Goal: Transaction & Acquisition: Purchase product/service

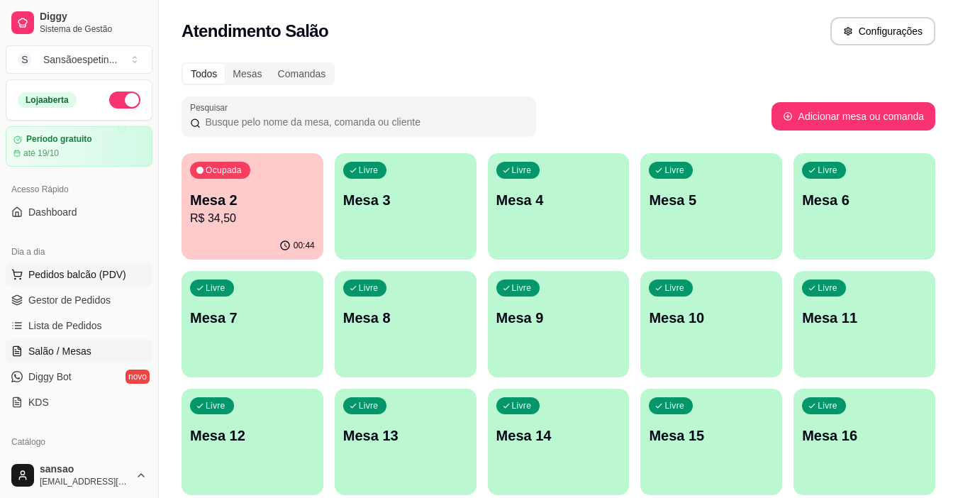
click at [84, 273] on span "Pedidos balcão (PDV)" at bounding box center [77, 274] width 98 height 14
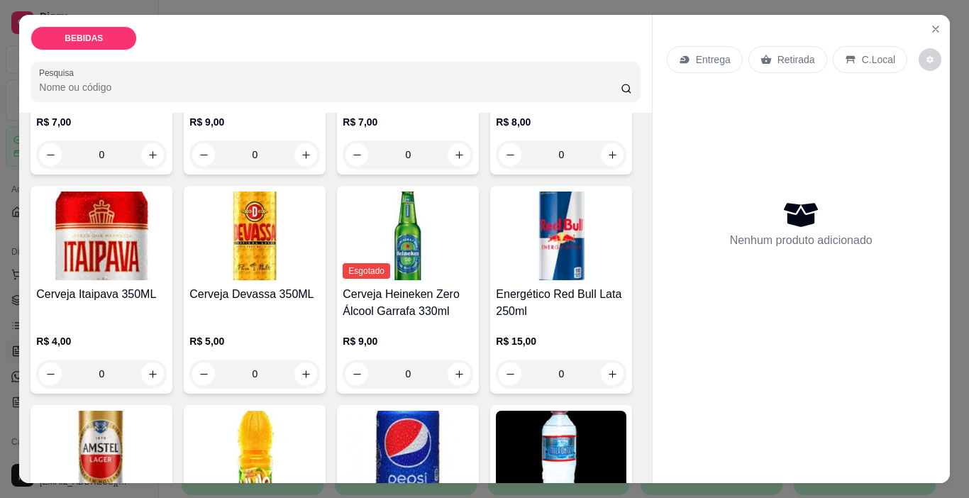
scroll to position [284, 0]
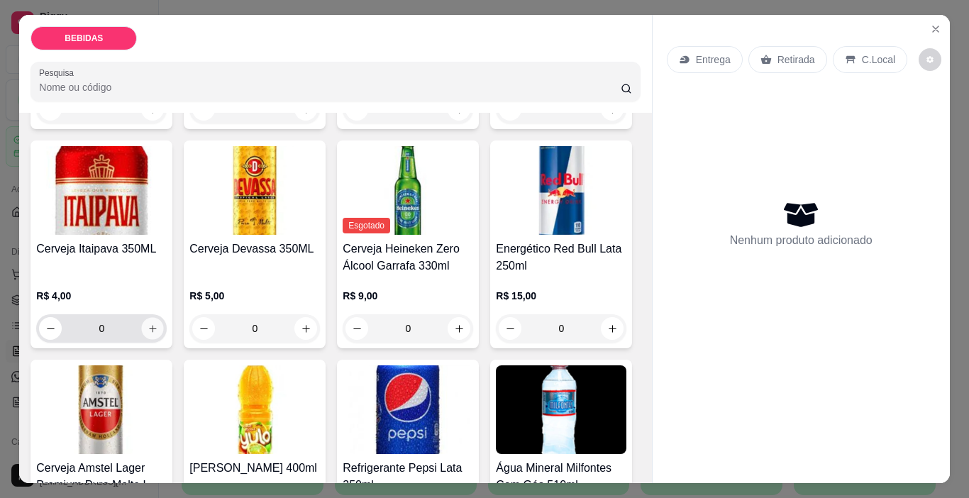
click at [158, 323] on icon "increase-product-quantity" at bounding box center [152, 328] width 11 height 11
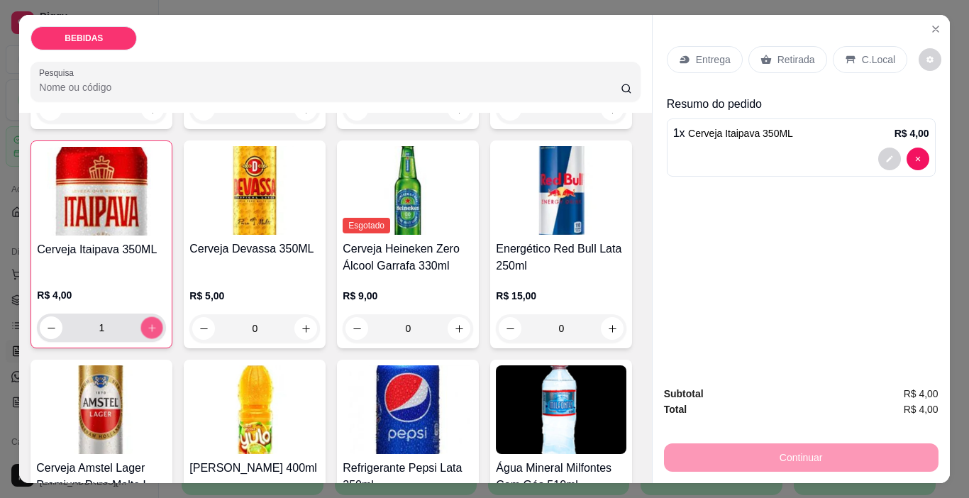
click at [157, 323] on icon "increase-product-quantity" at bounding box center [152, 328] width 11 height 11
type input "2"
click at [777, 60] on p "Retirada" at bounding box center [796, 59] width 38 height 14
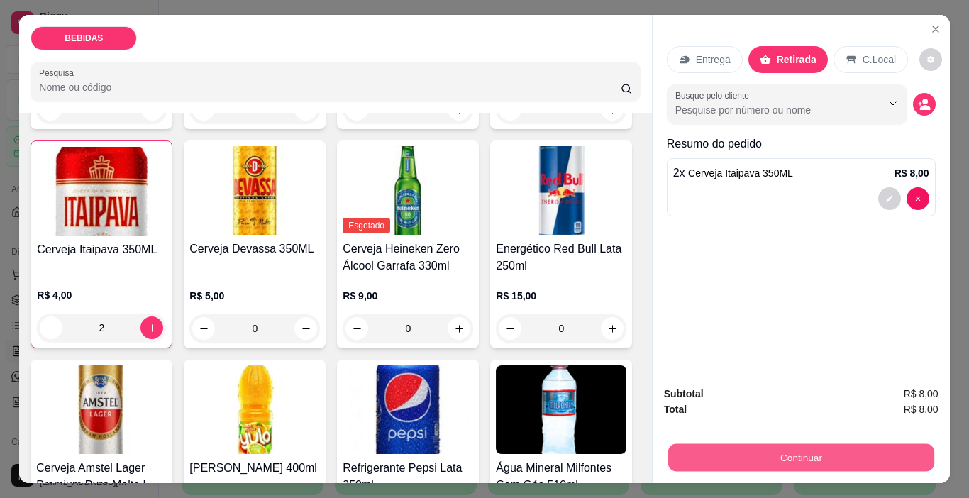
click at [752, 451] on button "Continuar" at bounding box center [800, 458] width 266 height 28
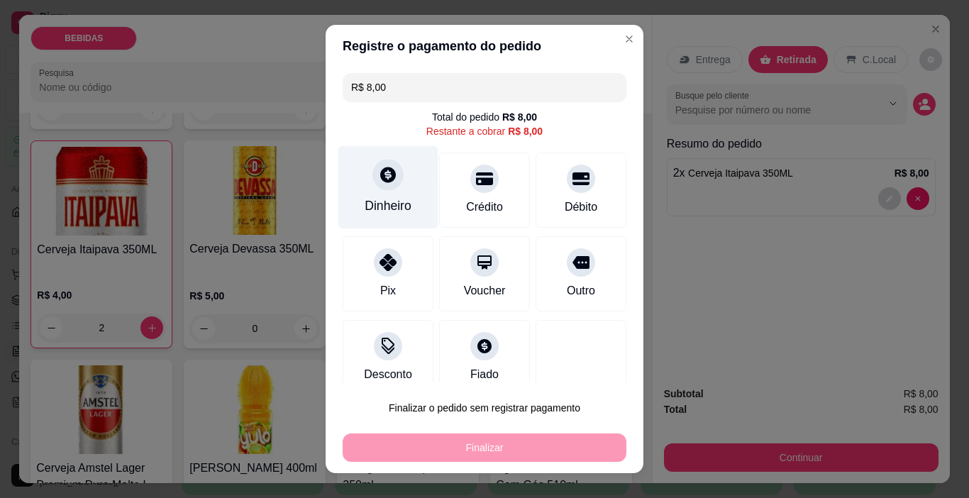
click at [382, 211] on div "Dinheiro" at bounding box center [387, 205] width 47 height 18
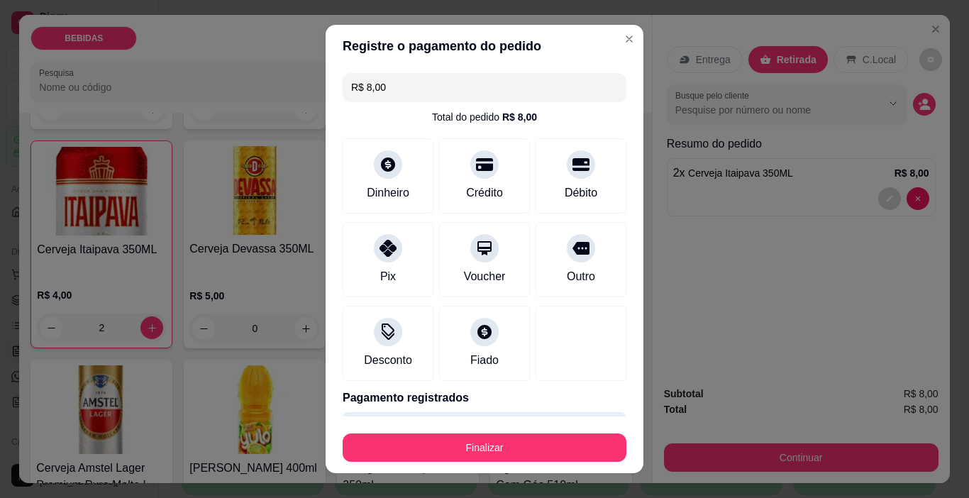
type input "R$ 0,00"
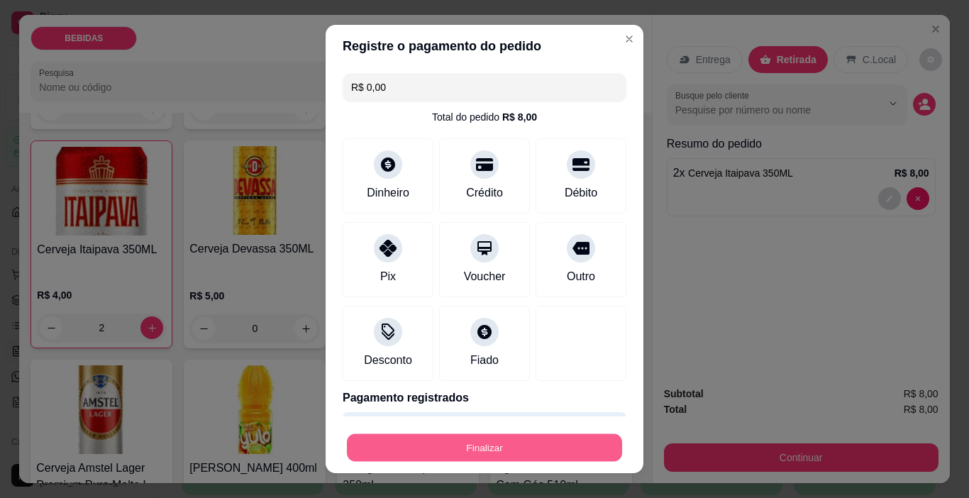
click at [511, 442] on button "Finalizar" at bounding box center [484, 448] width 275 height 28
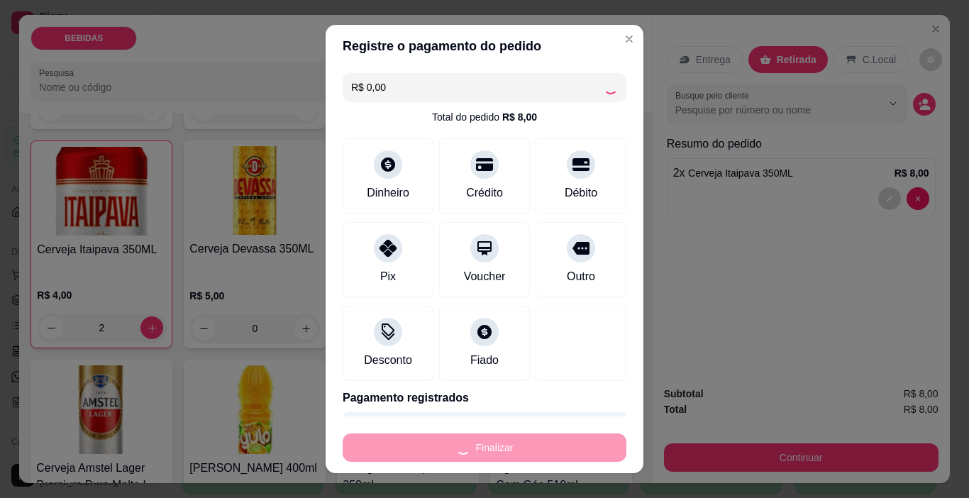
type input "0"
type input "-R$ 8,00"
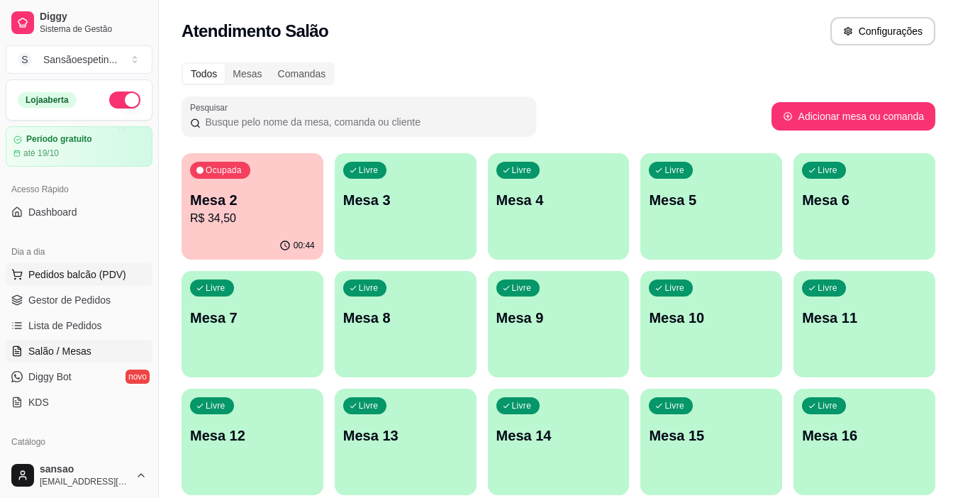
click at [74, 279] on span "Pedidos balcão (PDV)" at bounding box center [77, 274] width 98 height 14
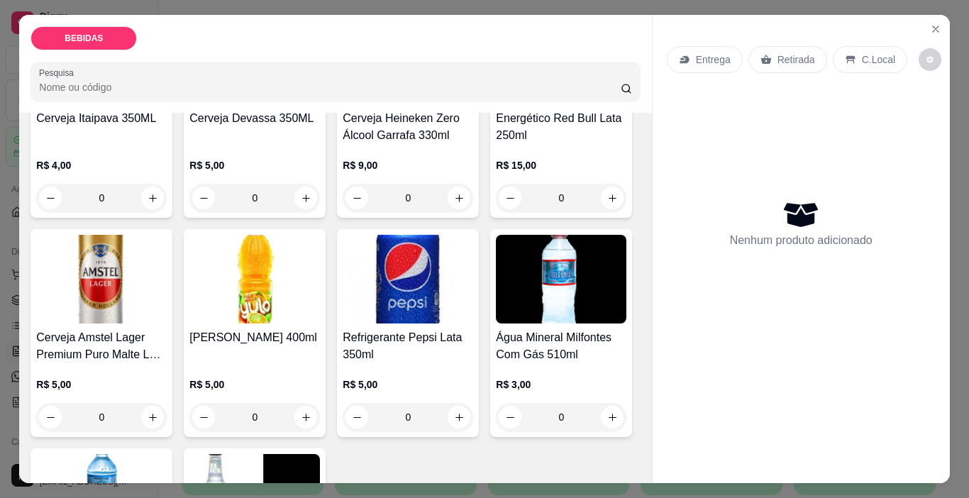
scroll to position [425, 0]
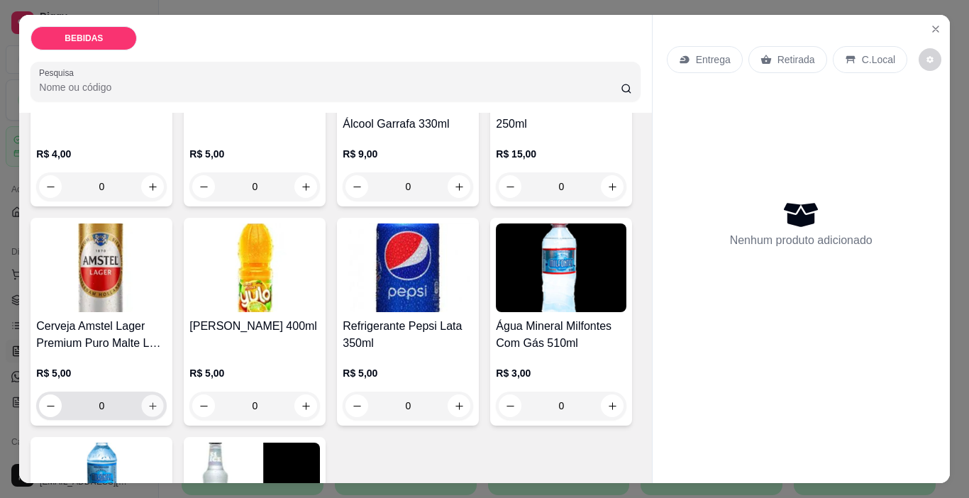
click at [164, 395] on button "increase-product-quantity" at bounding box center [153, 406] width 22 height 22
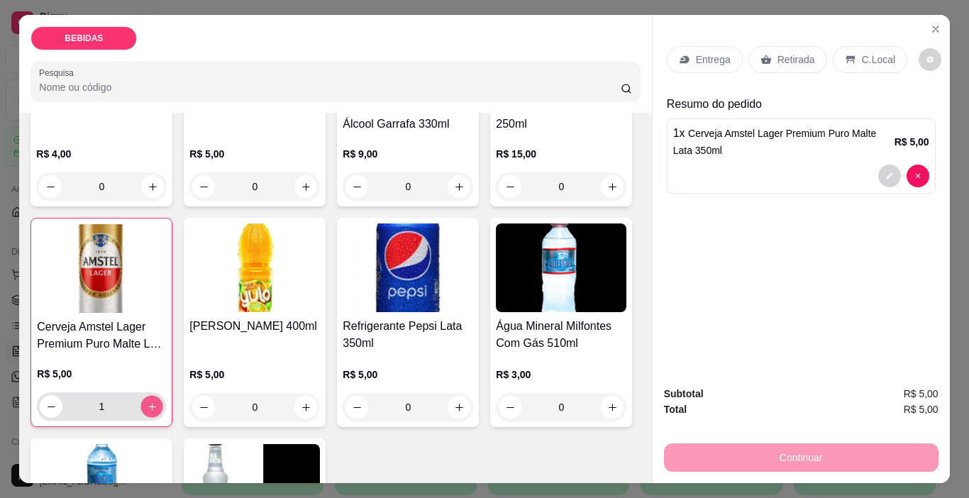
click at [163, 396] on button "increase-product-quantity" at bounding box center [152, 407] width 22 height 22
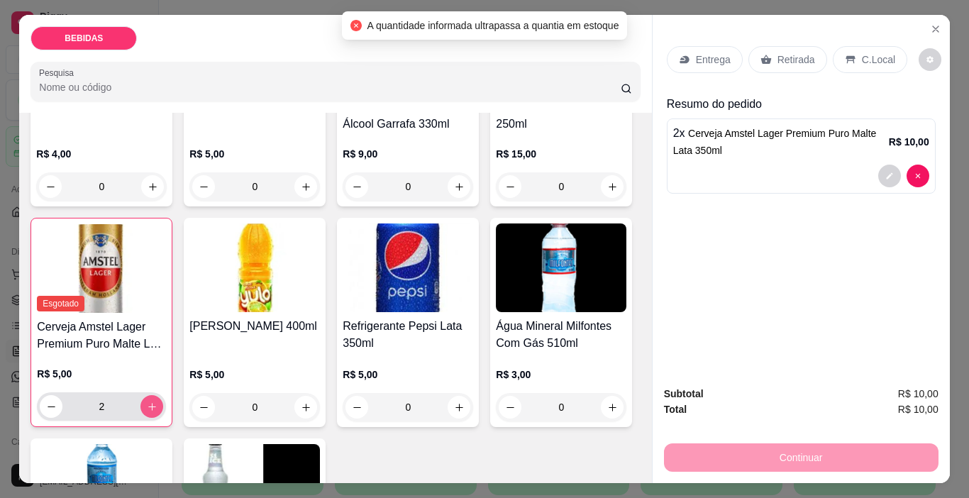
click at [163, 395] on button "increase-product-quantity" at bounding box center [151, 406] width 23 height 23
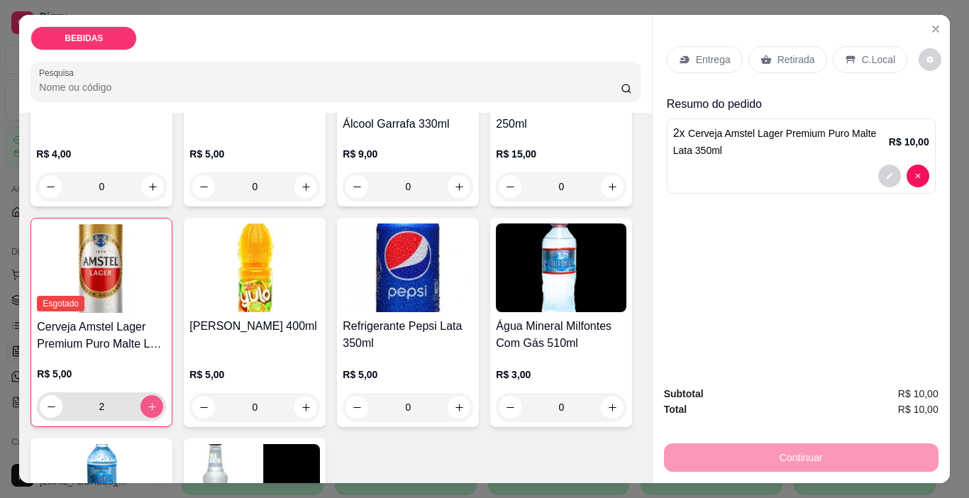
click at [157, 401] on icon "increase-product-quantity" at bounding box center [152, 406] width 11 height 11
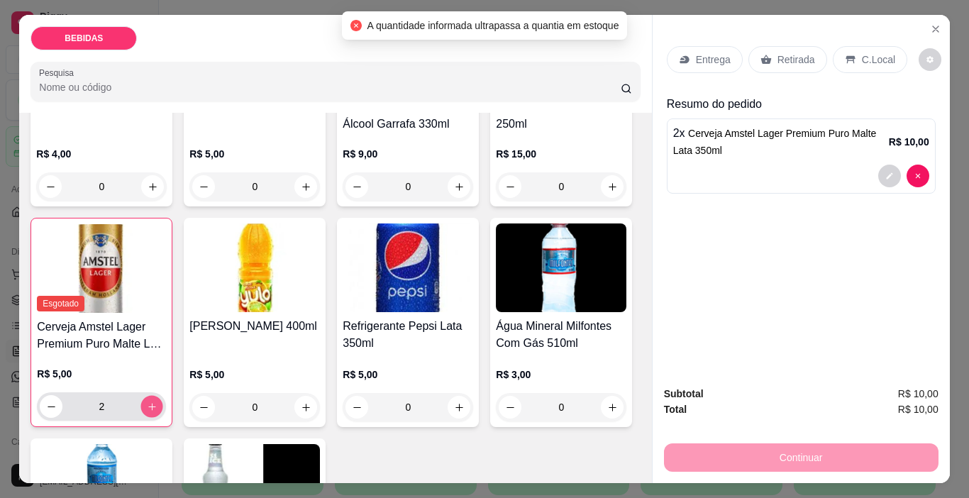
click at [157, 401] on icon "increase-product-quantity" at bounding box center [152, 406] width 11 height 11
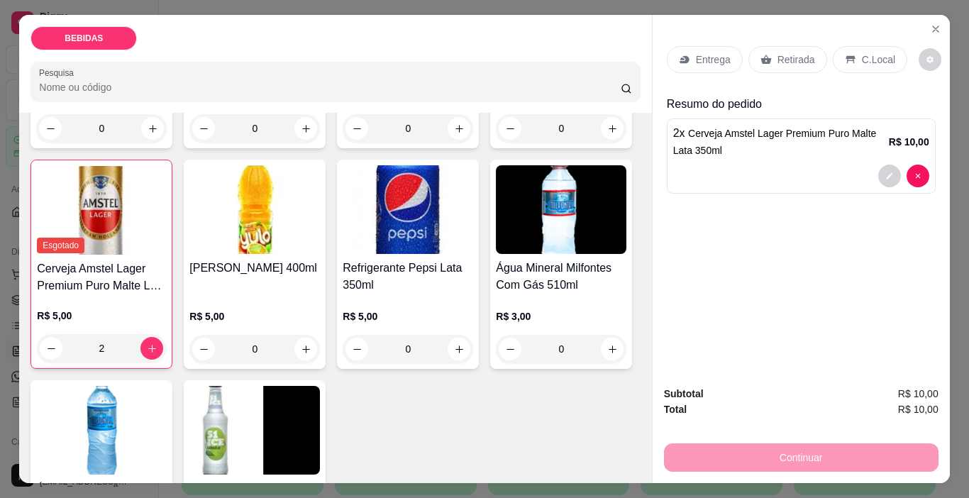
scroll to position [567, 0]
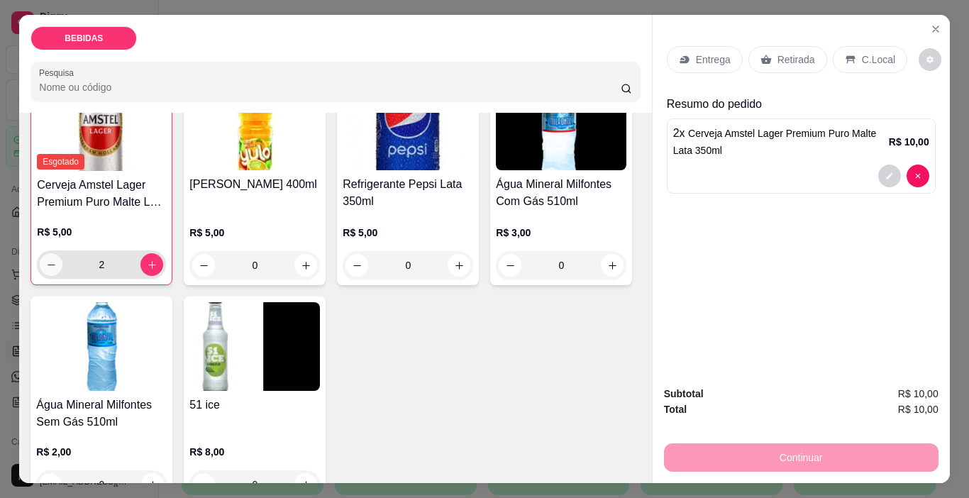
click at [57, 260] on icon "decrease-product-quantity" at bounding box center [51, 265] width 11 height 11
type input "0"
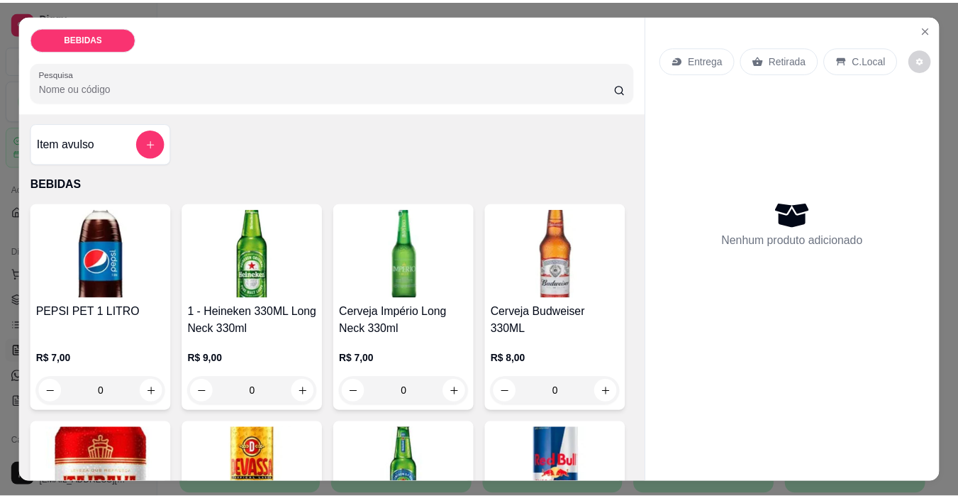
scroll to position [0, 0]
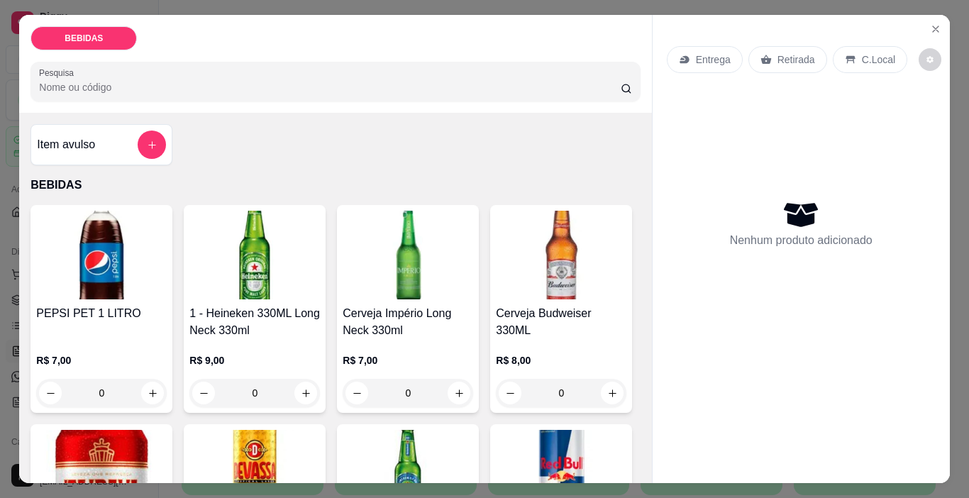
drag, startPoint x: 835, startPoint y: 330, endPoint x: 804, endPoint y: 326, distance: 30.8
click at [934, 23] on icon "Close" at bounding box center [935, 28] width 11 height 11
